Goal: Navigation & Orientation: Understand site structure

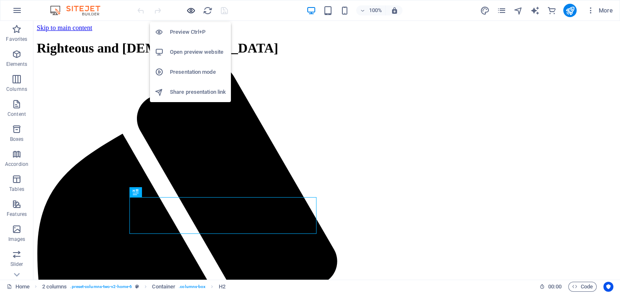
click at [190, 10] on icon "button" at bounding box center [191, 11] width 10 height 10
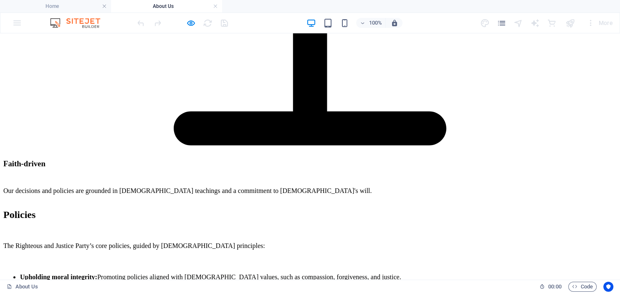
scroll to position [2116, 0]
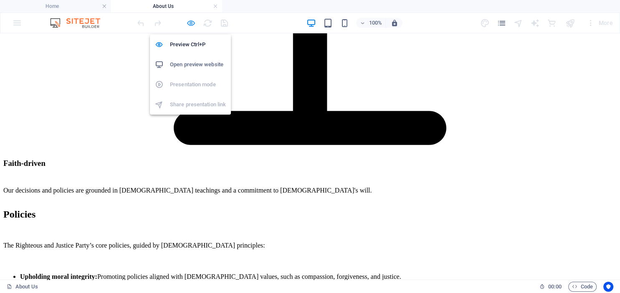
click at [193, 23] on icon "button" at bounding box center [191, 23] width 10 height 10
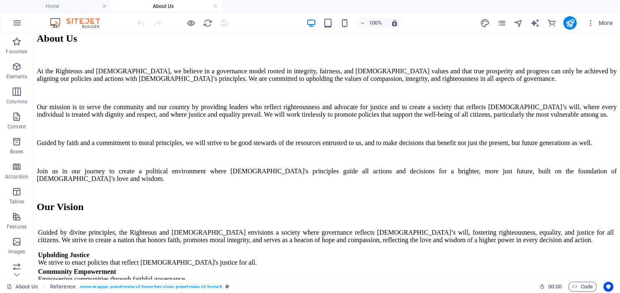
scroll to position [0, 0]
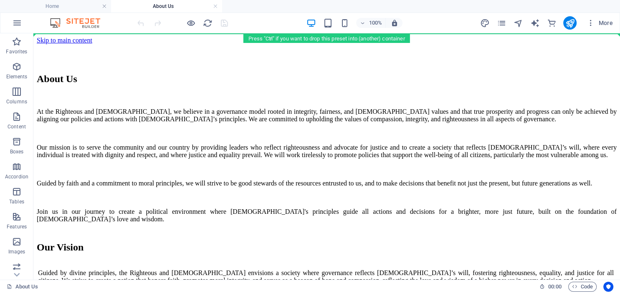
drag, startPoint x: 138, startPoint y: 250, endPoint x: 130, endPoint y: 53, distance: 196.8
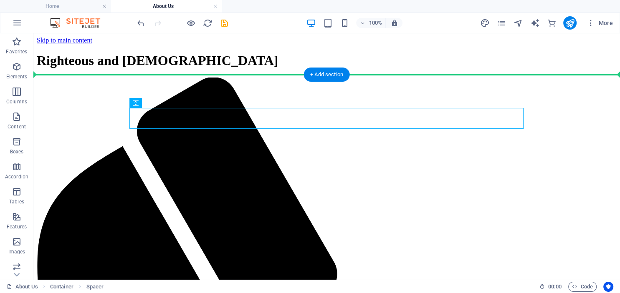
drag, startPoint x: 207, startPoint y: 116, endPoint x: 210, endPoint y: 90, distance: 25.6
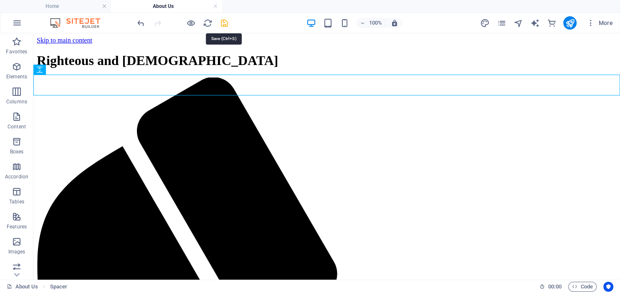
click at [225, 23] on icon "save" at bounding box center [225, 23] width 10 height 10
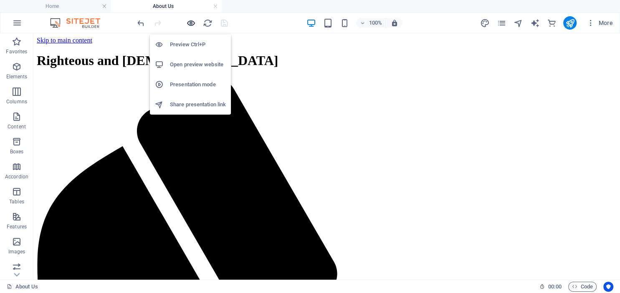
click at [191, 24] on icon "button" at bounding box center [191, 23] width 10 height 10
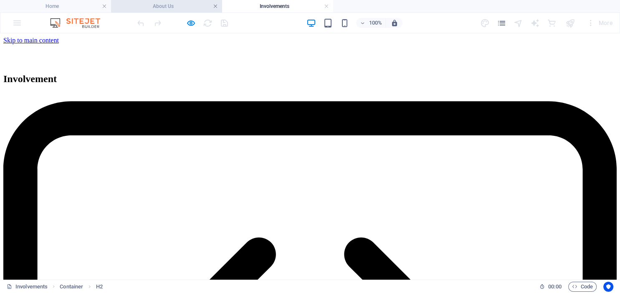
click at [213, 7] on link at bounding box center [215, 7] width 5 height 8
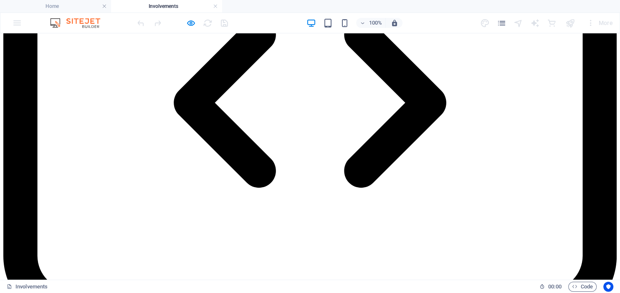
scroll to position [216, 0]
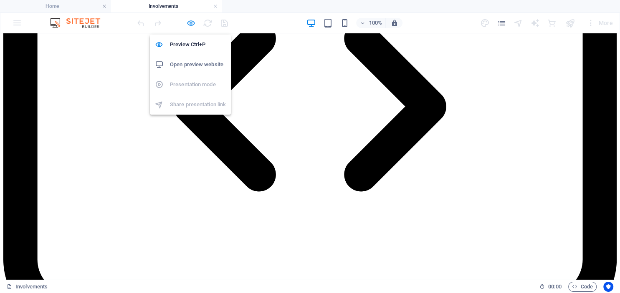
click at [190, 23] on icon "button" at bounding box center [191, 23] width 10 height 10
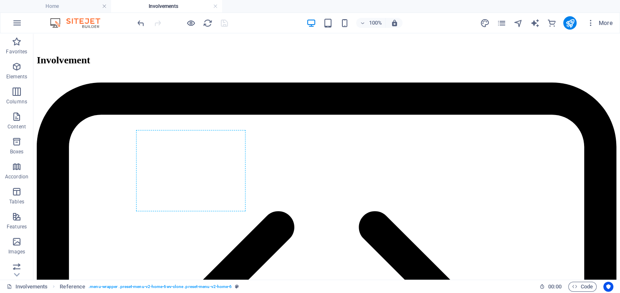
scroll to position [0, 0]
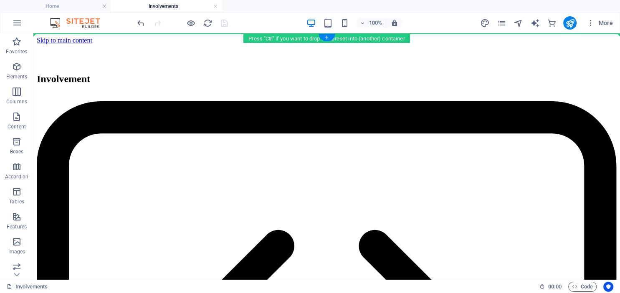
drag, startPoint x: 136, startPoint y: 194, endPoint x: 140, endPoint y: 38, distance: 155.3
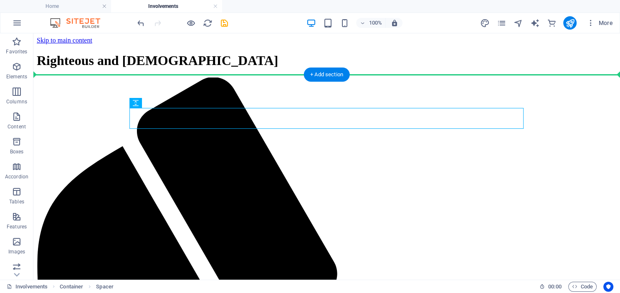
drag, startPoint x: 174, startPoint y: 117, endPoint x: 175, endPoint y: 78, distance: 39.7
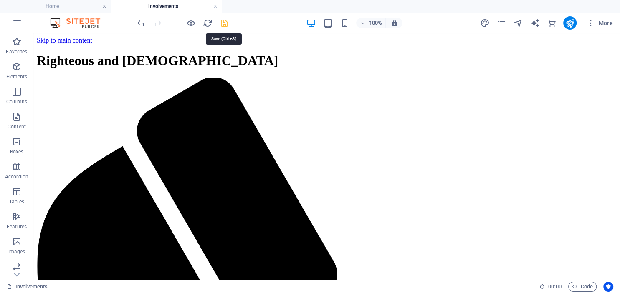
click at [223, 23] on icon "save" at bounding box center [225, 23] width 10 height 10
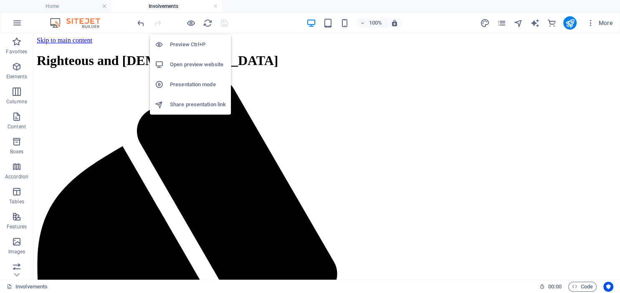
click at [185, 43] on h6 "Preview Ctrl+P" at bounding box center [198, 45] width 56 height 10
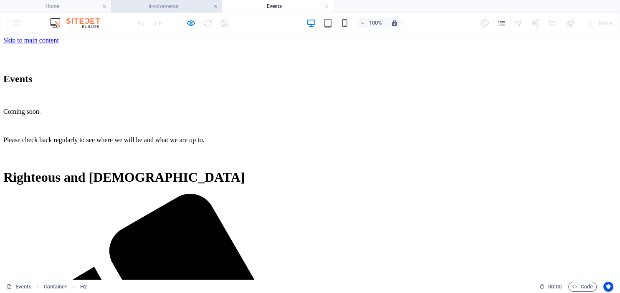
click at [214, 6] on link at bounding box center [215, 7] width 5 height 8
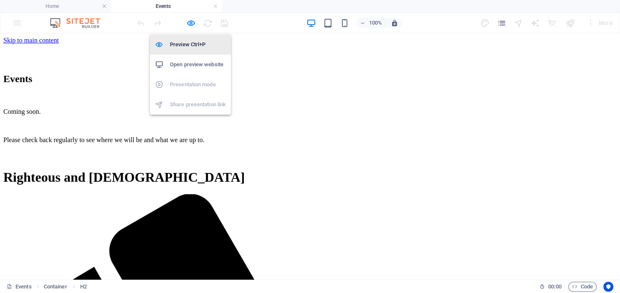
click at [184, 43] on h6 "Preview Ctrl+P" at bounding box center [198, 45] width 56 height 10
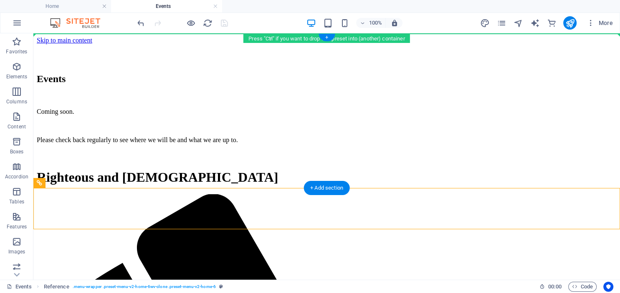
drag, startPoint x: 153, startPoint y: 199, endPoint x: 157, endPoint y: 36, distance: 162.9
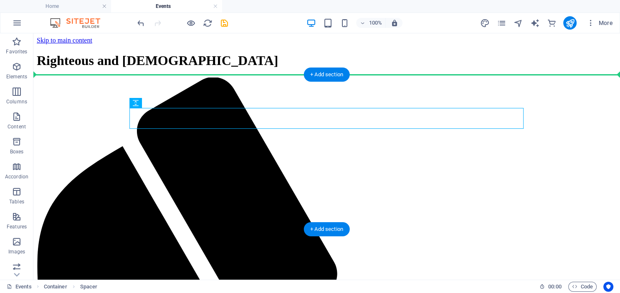
drag, startPoint x: 176, startPoint y: 117, endPoint x: 177, endPoint y: 75, distance: 41.8
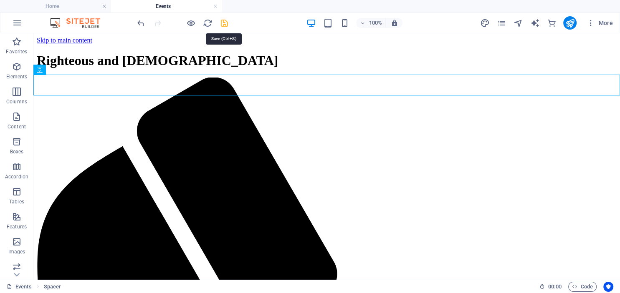
click at [225, 23] on icon "save" at bounding box center [225, 23] width 10 height 10
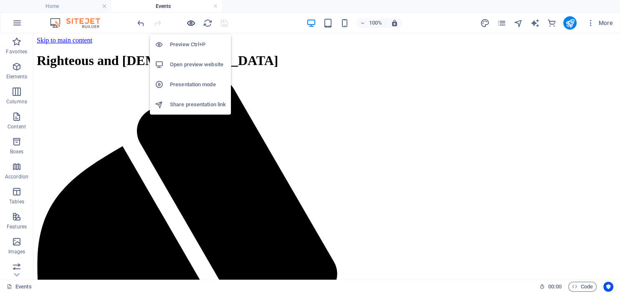
click at [190, 23] on icon "button" at bounding box center [191, 23] width 10 height 10
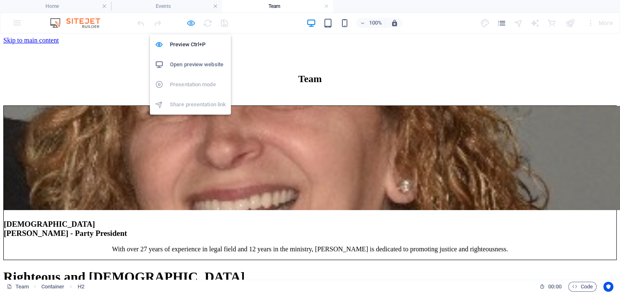
click at [191, 22] on icon "button" at bounding box center [191, 23] width 10 height 10
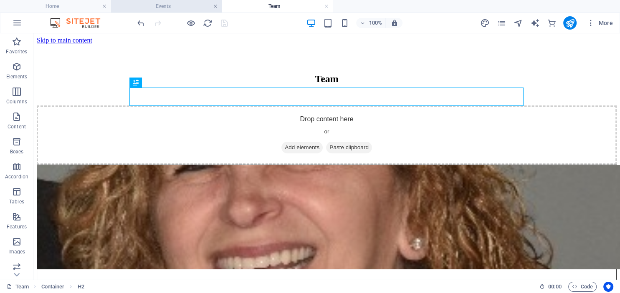
click at [215, 6] on link at bounding box center [215, 7] width 5 height 8
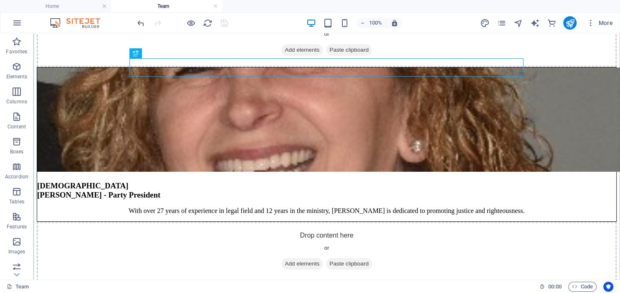
scroll to position [127, 0]
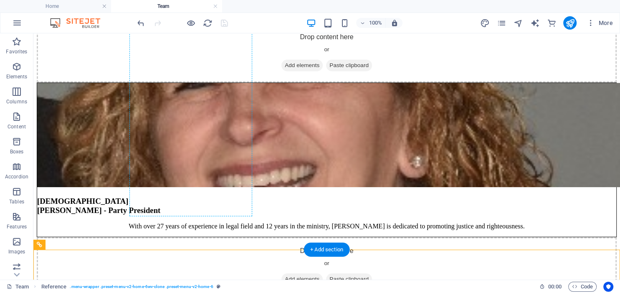
scroll to position [0, 0]
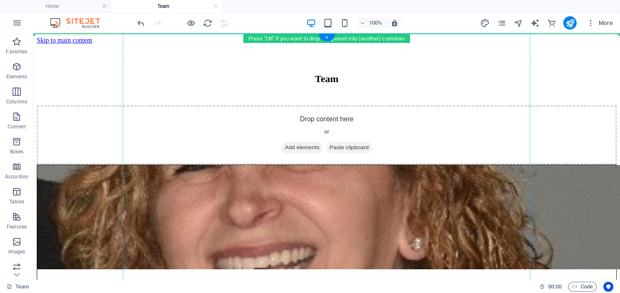
drag, startPoint x: 139, startPoint y: 253, endPoint x: 144, endPoint y: 34, distance: 218.8
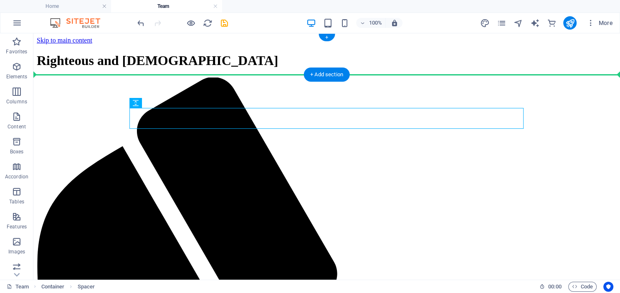
drag, startPoint x: 159, startPoint y: 113, endPoint x: 165, endPoint y: 74, distance: 38.8
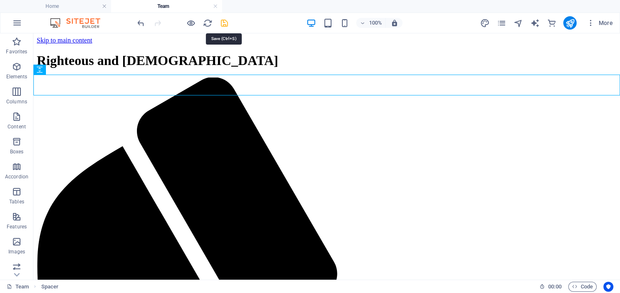
click at [223, 21] on icon "save" at bounding box center [225, 23] width 10 height 10
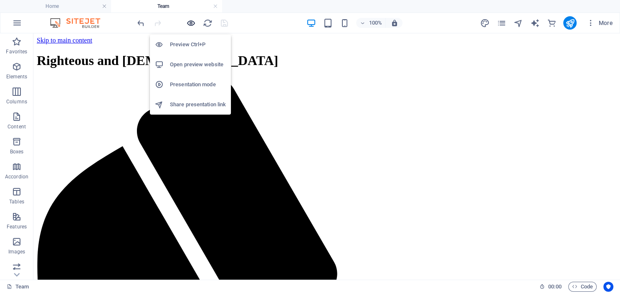
click at [189, 21] on icon "button" at bounding box center [191, 23] width 10 height 10
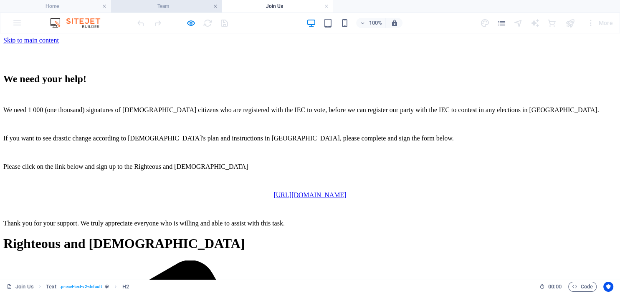
click at [215, 8] on link at bounding box center [215, 7] width 5 height 8
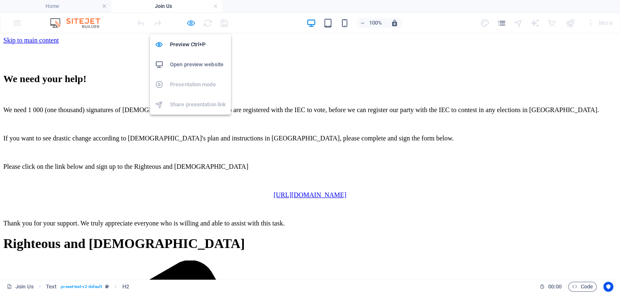
click at [190, 23] on icon "button" at bounding box center [191, 23] width 10 height 10
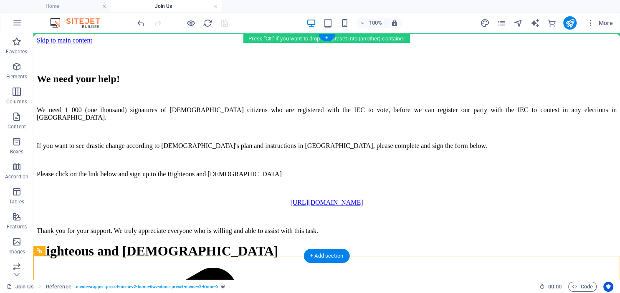
drag, startPoint x: 144, startPoint y: 245, endPoint x: 160, endPoint y: 35, distance: 210.6
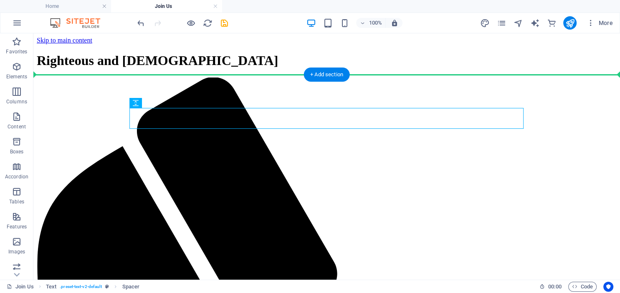
drag, startPoint x: 195, startPoint y: 111, endPoint x: 197, endPoint y: 81, distance: 30.2
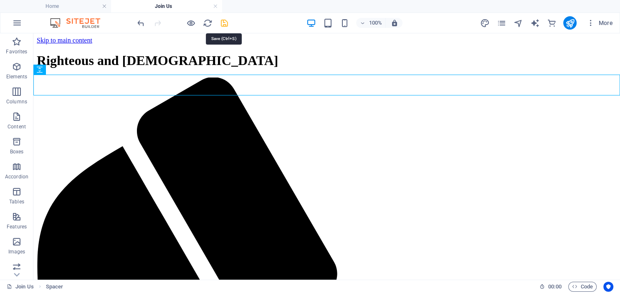
click at [224, 22] on icon "save" at bounding box center [225, 23] width 10 height 10
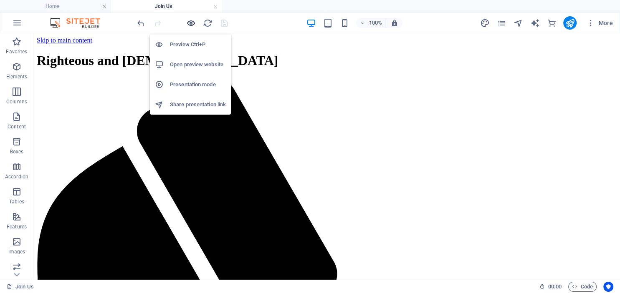
click at [190, 23] on icon "button" at bounding box center [191, 23] width 10 height 10
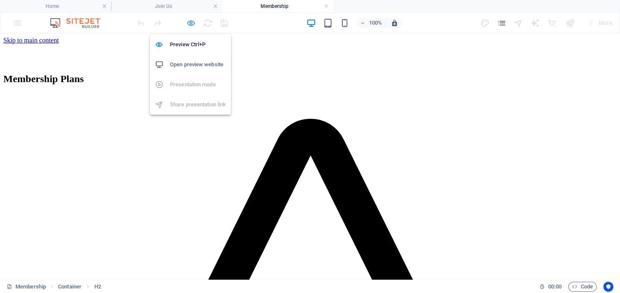
click at [191, 23] on icon "button" at bounding box center [191, 23] width 10 height 10
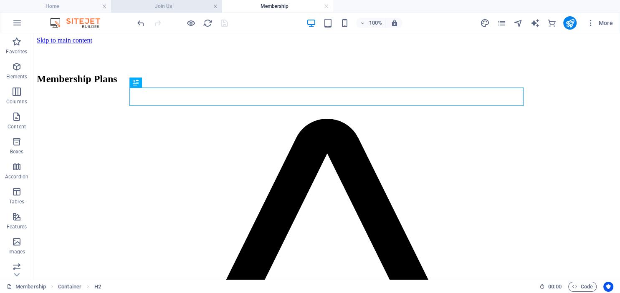
click at [213, 8] on link at bounding box center [215, 7] width 5 height 8
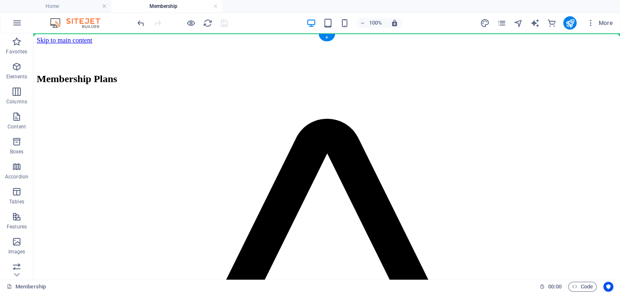
drag, startPoint x: 129, startPoint y: 242, endPoint x: 119, endPoint y: 36, distance: 205.7
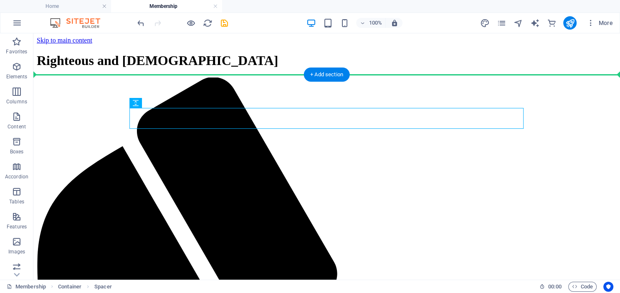
drag, startPoint x: 170, startPoint y: 115, endPoint x: 169, endPoint y: 77, distance: 38.0
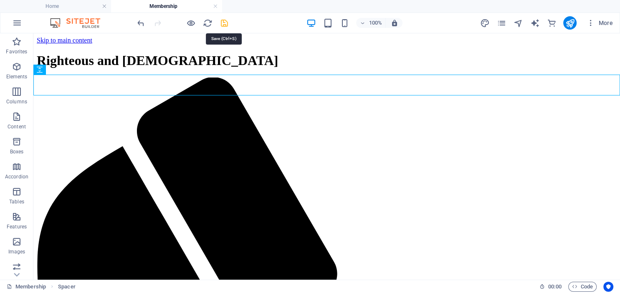
click at [223, 23] on icon "save" at bounding box center [225, 23] width 10 height 10
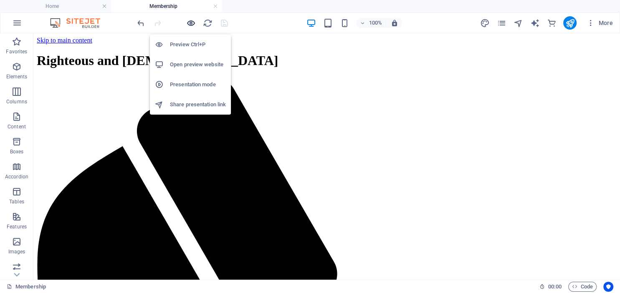
click at [189, 21] on icon "button" at bounding box center [191, 23] width 10 height 10
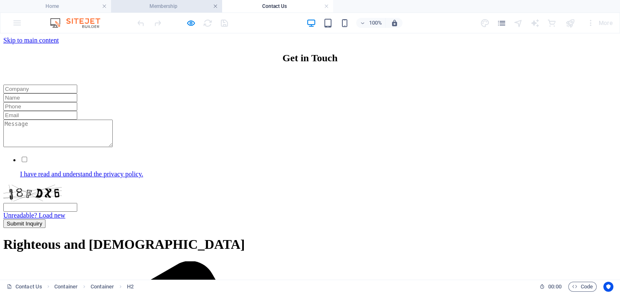
click at [215, 8] on link at bounding box center [215, 7] width 5 height 8
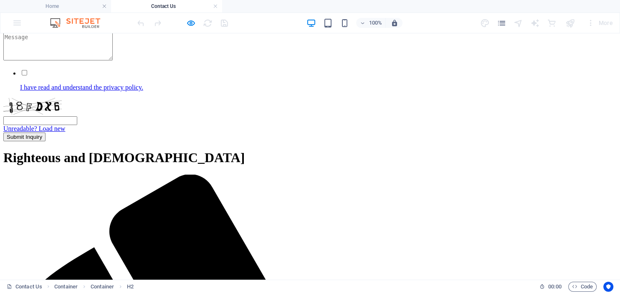
scroll to position [93, 0]
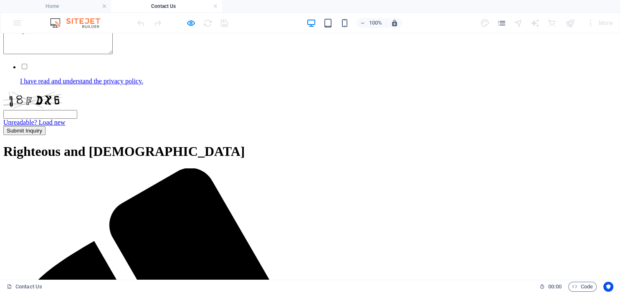
drag, startPoint x: 129, startPoint y: 257, endPoint x: 130, endPoint y: 245, distance: 12.6
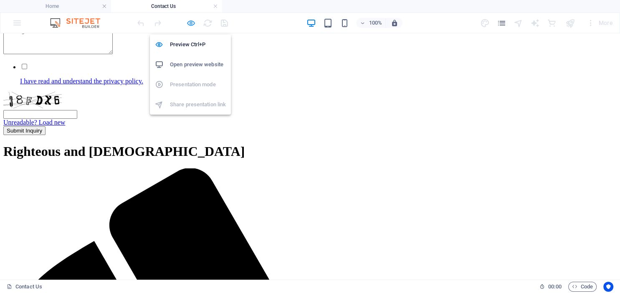
click at [191, 22] on icon "button" at bounding box center [191, 23] width 10 height 10
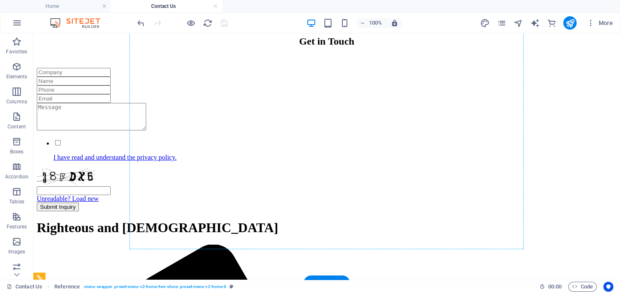
scroll to position [0, 0]
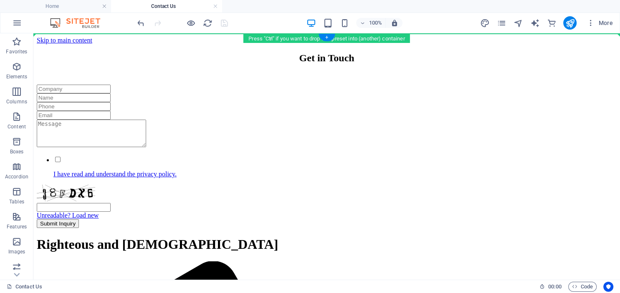
drag, startPoint x: 144, startPoint y: 261, endPoint x: 140, endPoint y: 36, distance: 225.5
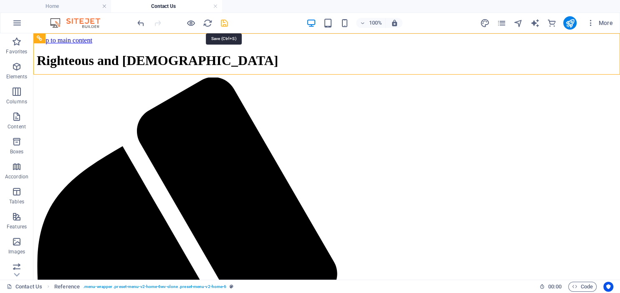
click at [225, 23] on icon "save" at bounding box center [225, 23] width 10 height 10
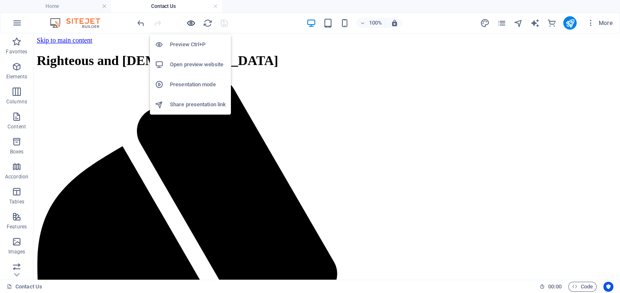
click at [190, 22] on icon "button" at bounding box center [191, 23] width 10 height 10
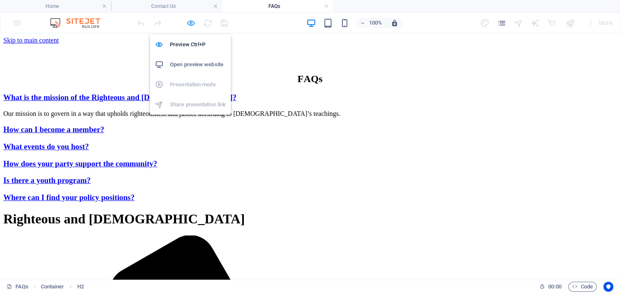
click at [192, 22] on icon "button" at bounding box center [191, 23] width 10 height 10
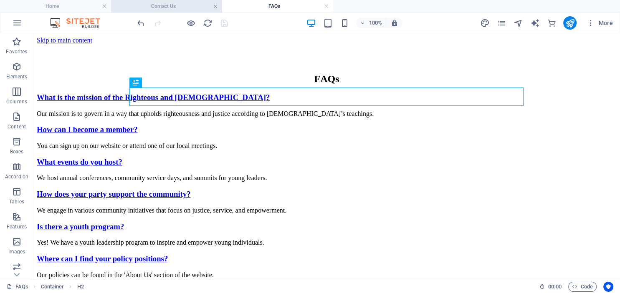
click at [217, 8] on link at bounding box center [215, 7] width 5 height 8
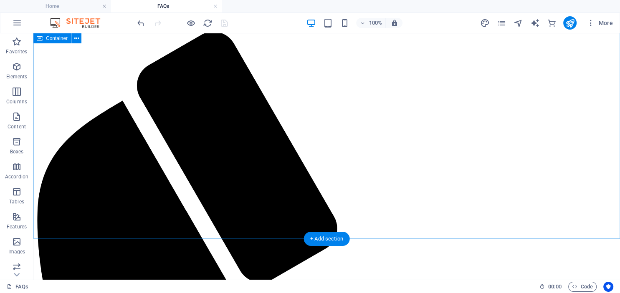
scroll to position [281, 0]
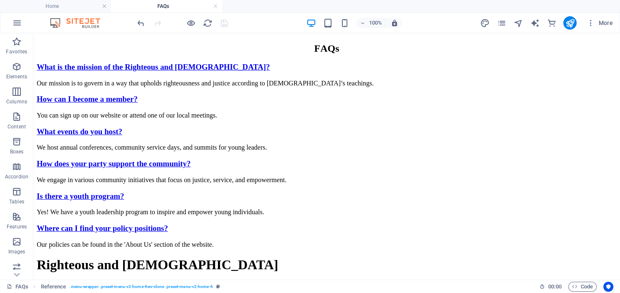
scroll to position [0, 0]
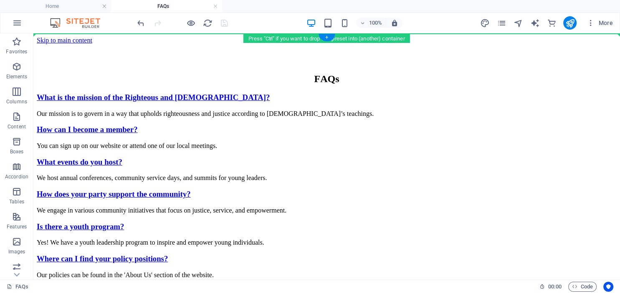
drag, startPoint x: 144, startPoint y: 253, endPoint x: 121, endPoint y: 39, distance: 215.0
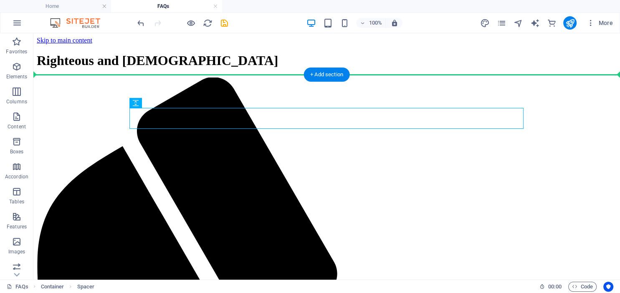
drag, startPoint x: 201, startPoint y: 115, endPoint x: 207, endPoint y: 81, distance: 35.2
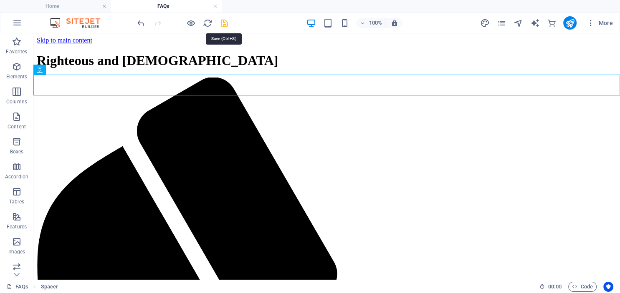
click at [225, 24] on icon "save" at bounding box center [225, 23] width 10 height 10
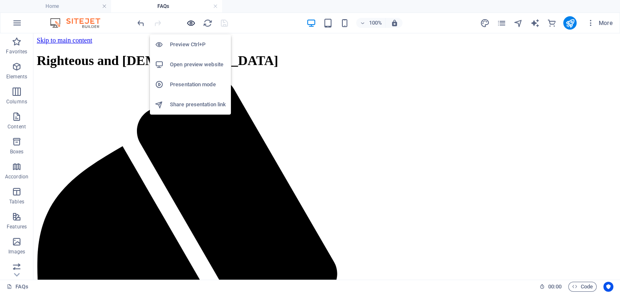
click at [190, 21] on icon "button" at bounding box center [191, 23] width 10 height 10
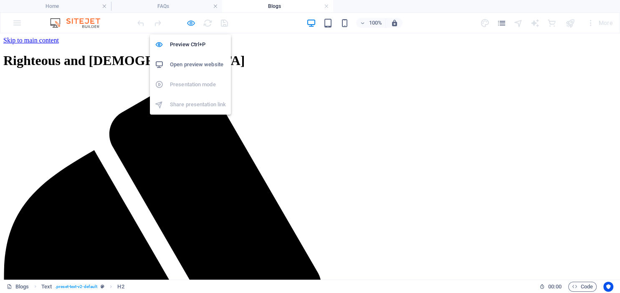
click at [191, 23] on icon "button" at bounding box center [191, 23] width 10 height 10
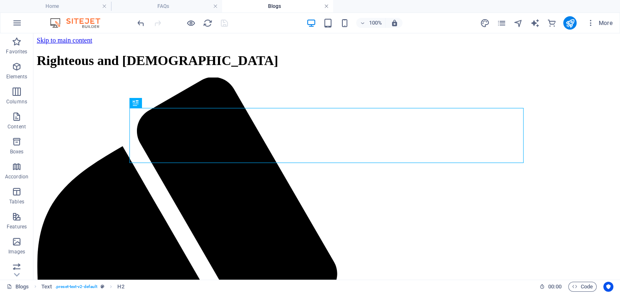
click at [326, 6] on link at bounding box center [326, 7] width 5 height 8
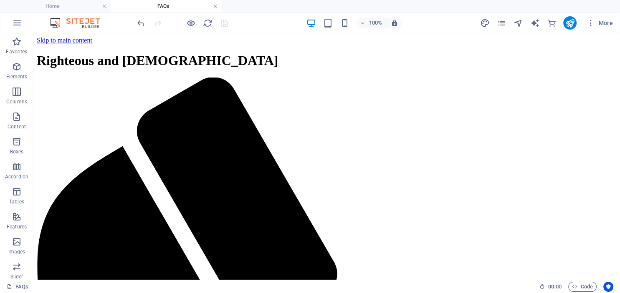
click at [215, 6] on link at bounding box center [215, 7] width 5 height 8
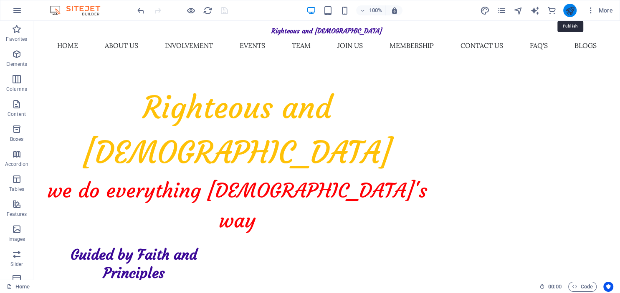
click at [572, 9] on icon "publish" at bounding box center [570, 11] width 10 height 10
